Goal: Find specific page/section: Find specific page/section

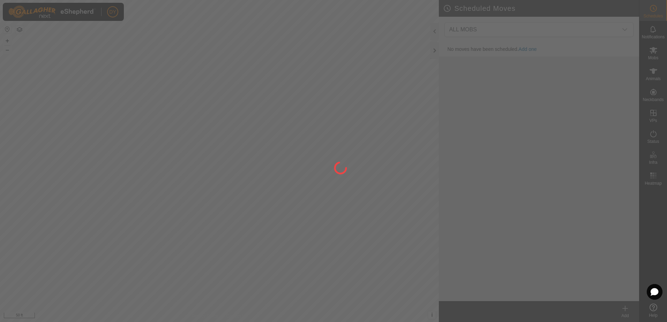
drag, startPoint x: 241, startPoint y: 220, endPoint x: 265, endPoint y: 207, distance: 27.8
click at [265, 209] on div at bounding box center [333, 161] width 667 height 322
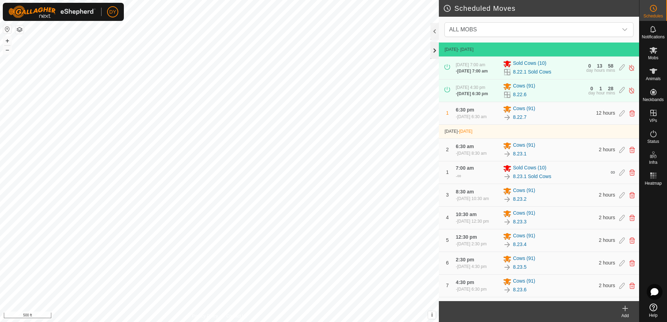
click at [436, 51] on div at bounding box center [434, 50] width 8 height 17
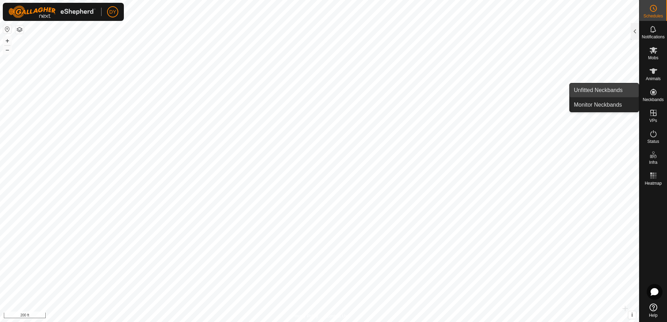
click at [612, 90] on link "Unfitted Neckbands" at bounding box center [604, 90] width 69 height 14
